Goal: Register for event/course

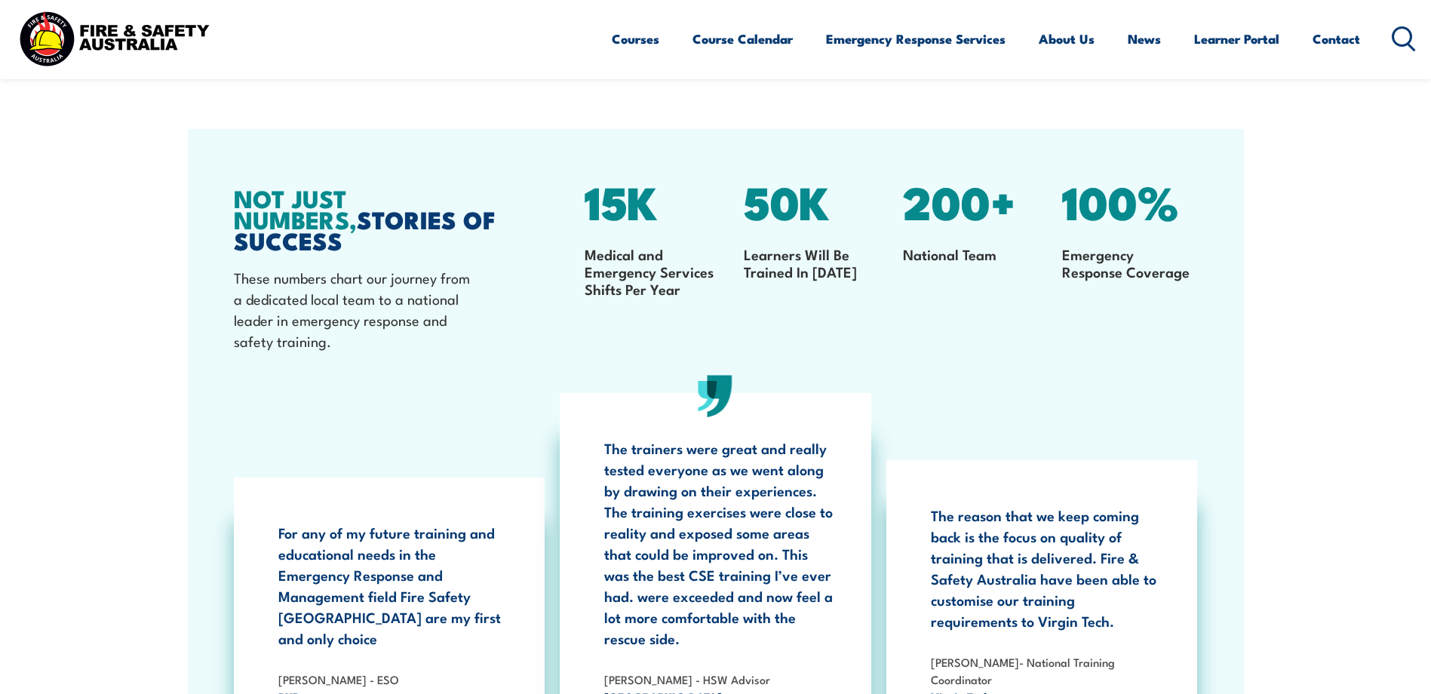
scroll to position [1810, 0]
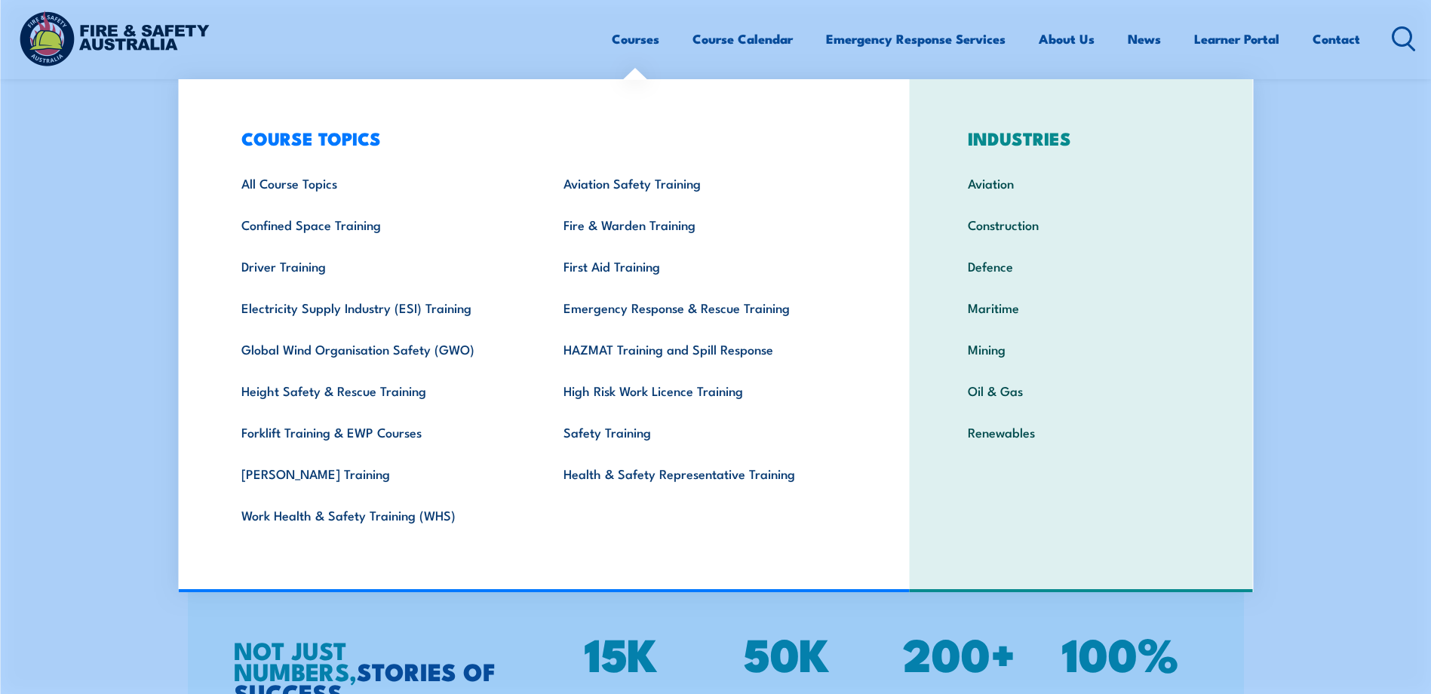
click at [612, 41] on link "Courses" at bounding box center [636, 39] width 48 height 40
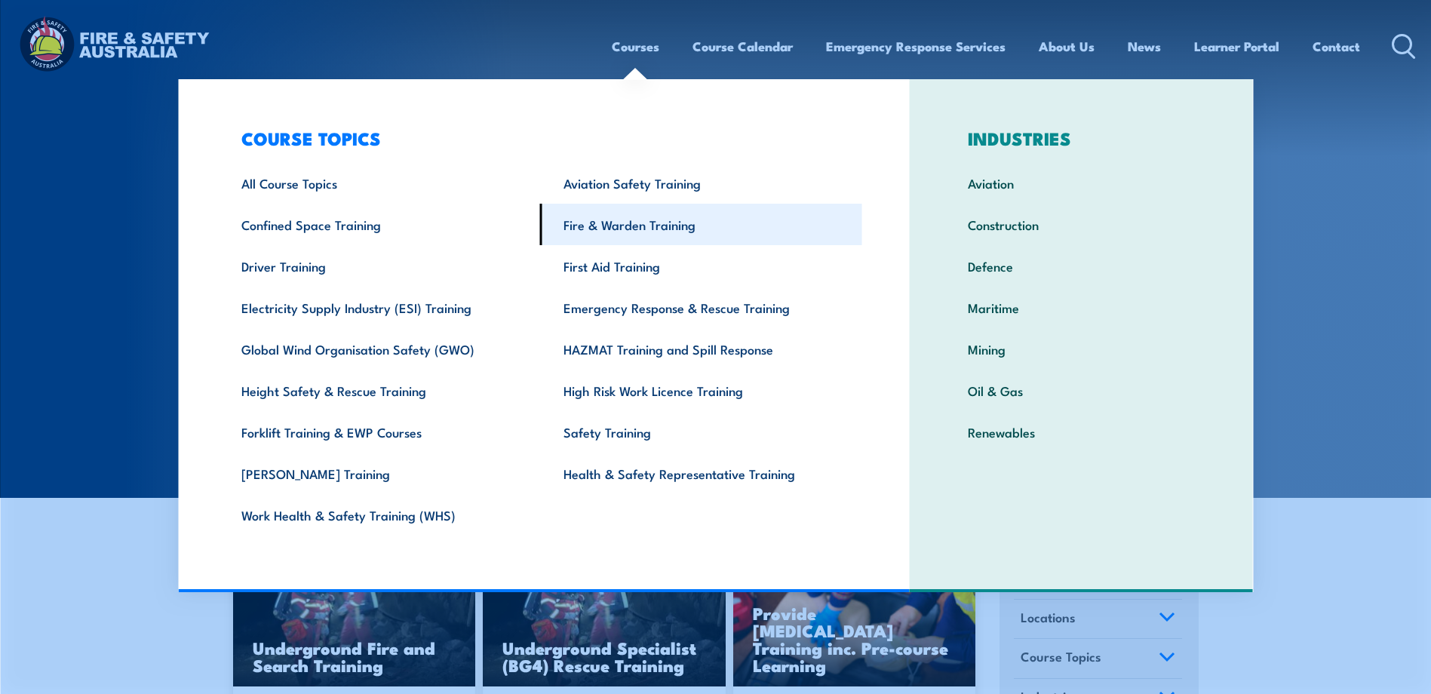
click at [658, 226] on link "Fire & Warden Training" at bounding box center [701, 224] width 322 height 41
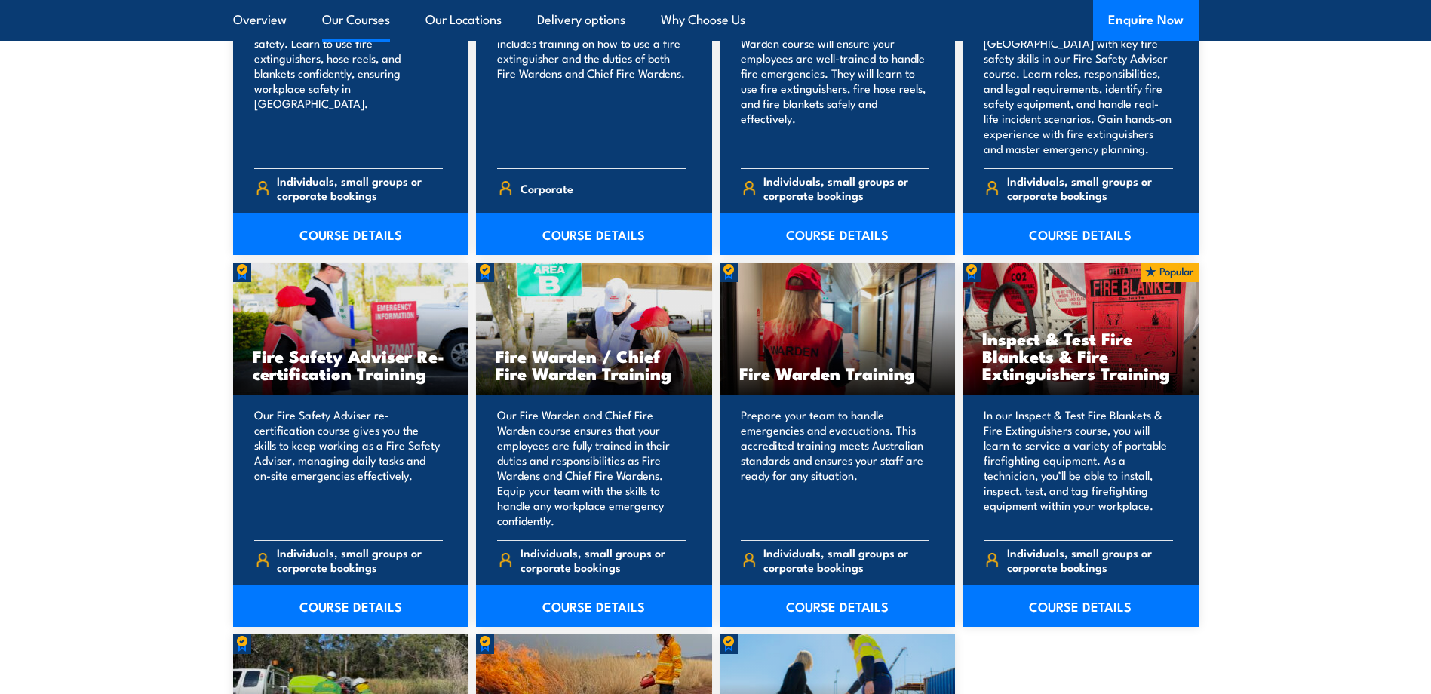
scroll to position [1961, 0]
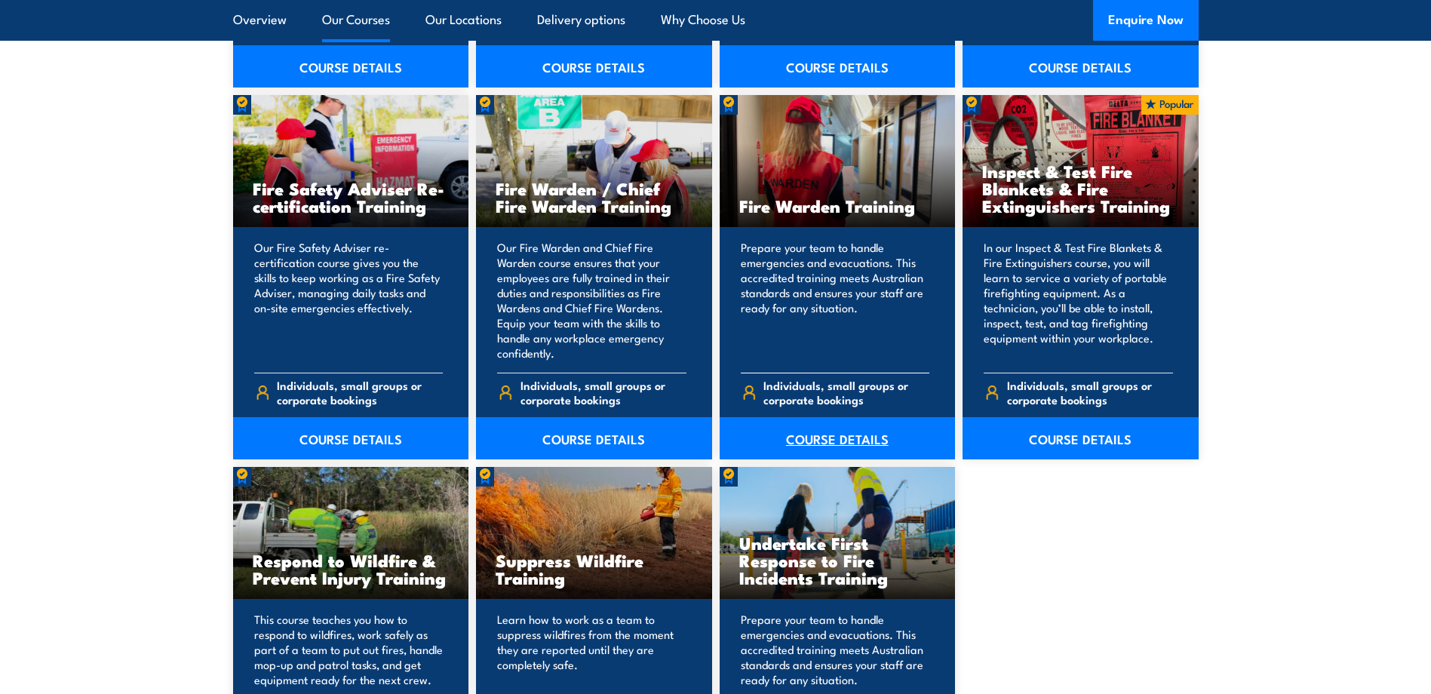
click at [849, 431] on link "COURSE DETAILS" at bounding box center [838, 438] width 236 height 42
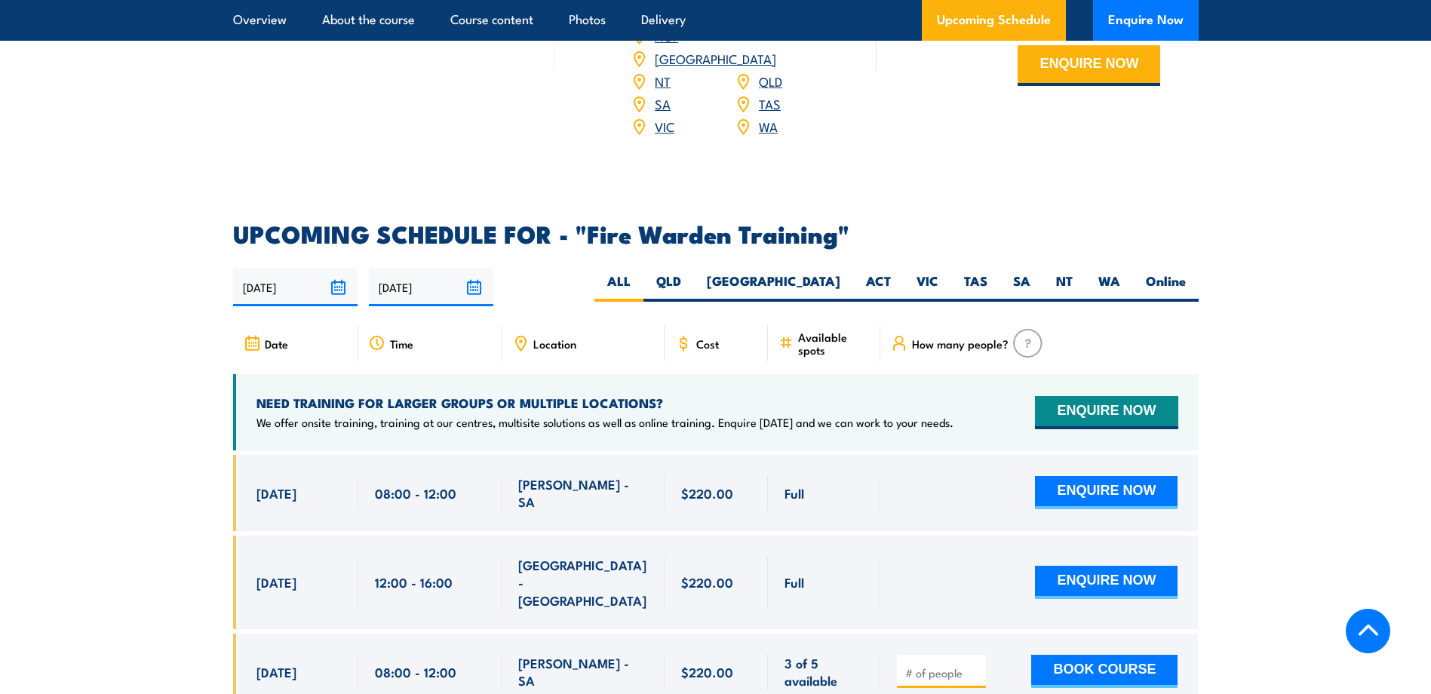
scroll to position [2565, 0]
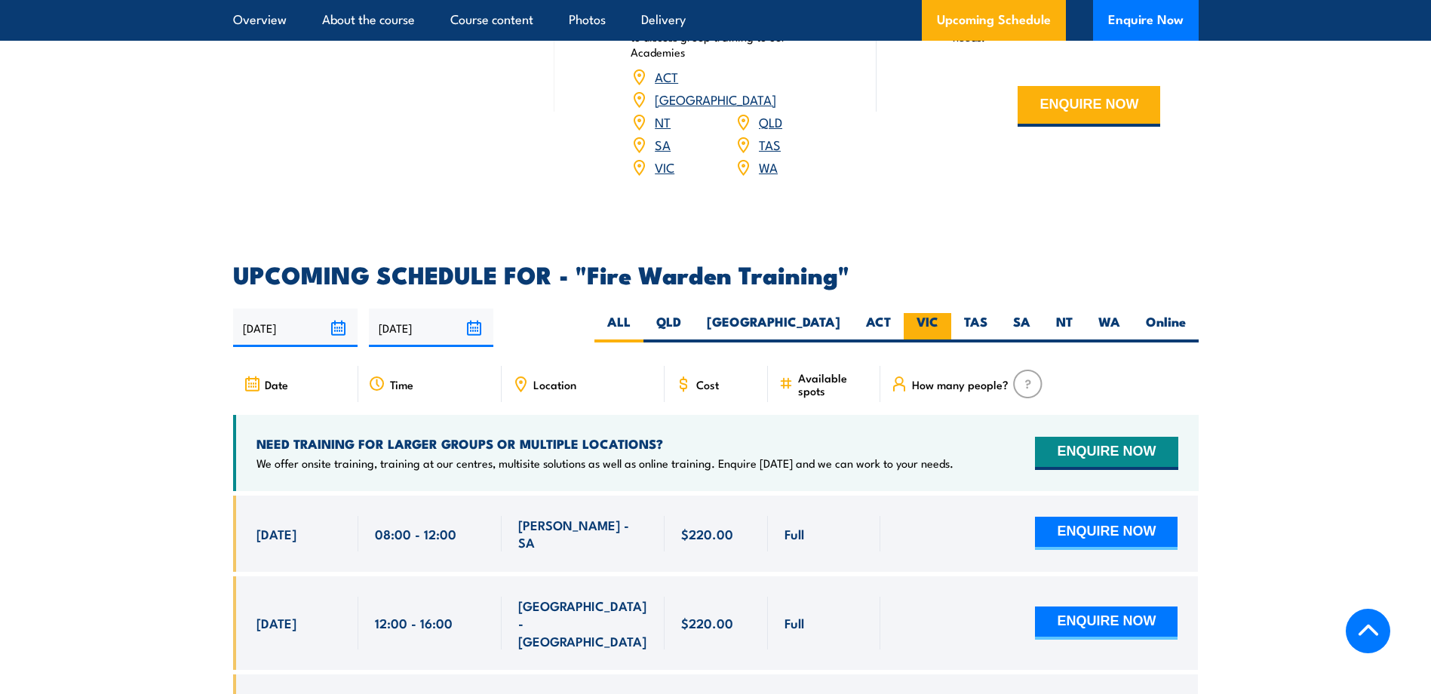
click at [929, 313] on label "VIC" at bounding box center [928, 327] width 48 height 29
click at [938, 313] on input "VIC" at bounding box center [943, 318] width 10 height 10
radio input "true"
